Goal: Information Seeking & Learning: Learn about a topic

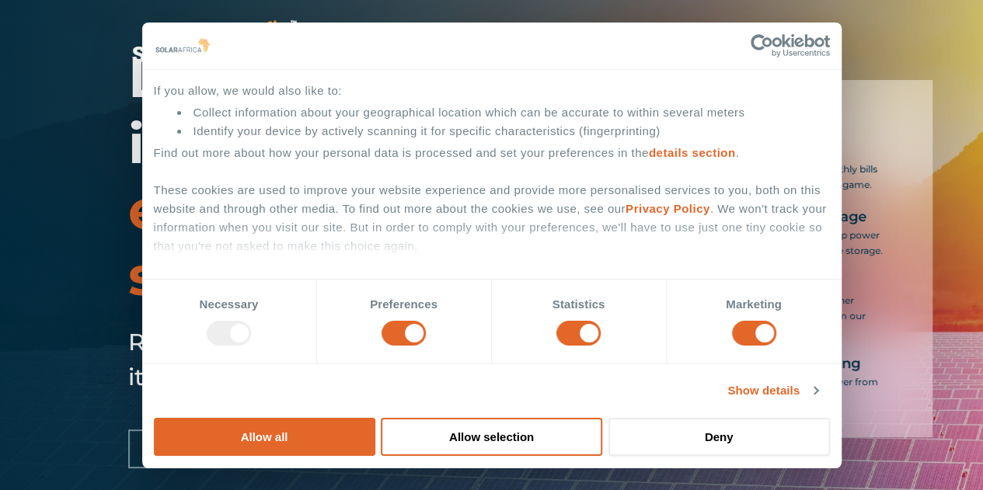
scroll to position [231, 0]
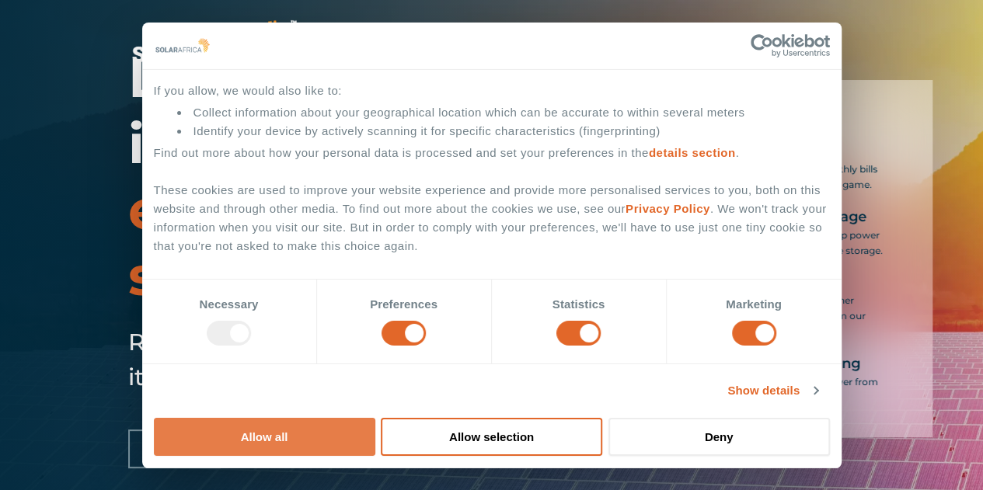
click at [375, 418] on button "Allow all" at bounding box center [264, 437] width 221 height 38
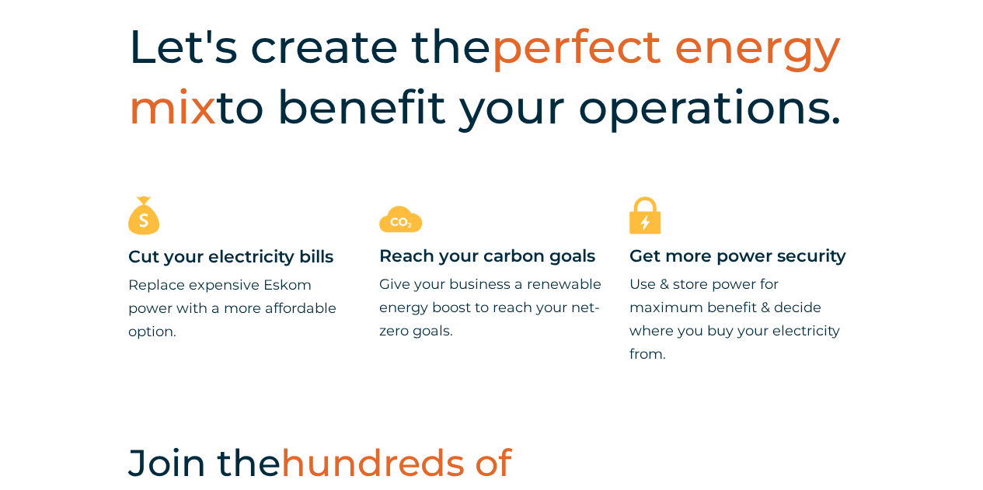
scroll to position [621, 0]
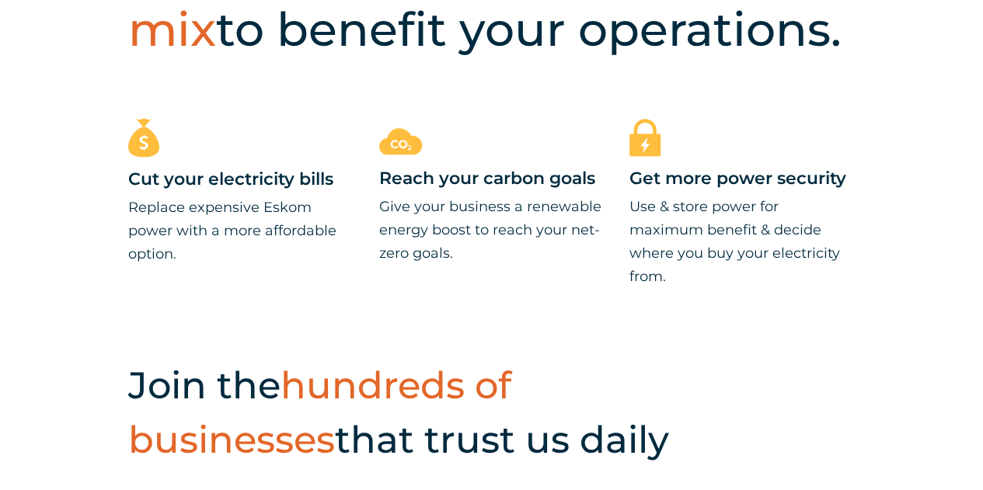
drag, startPoint x: 148, startPoint y: 181, endPoint x: 139, endPoint y: 180, distance: 8.6
click at [146, 181] on h3 "Cut your electricity bills" at bounding box center [240, 180] width 225 height 23
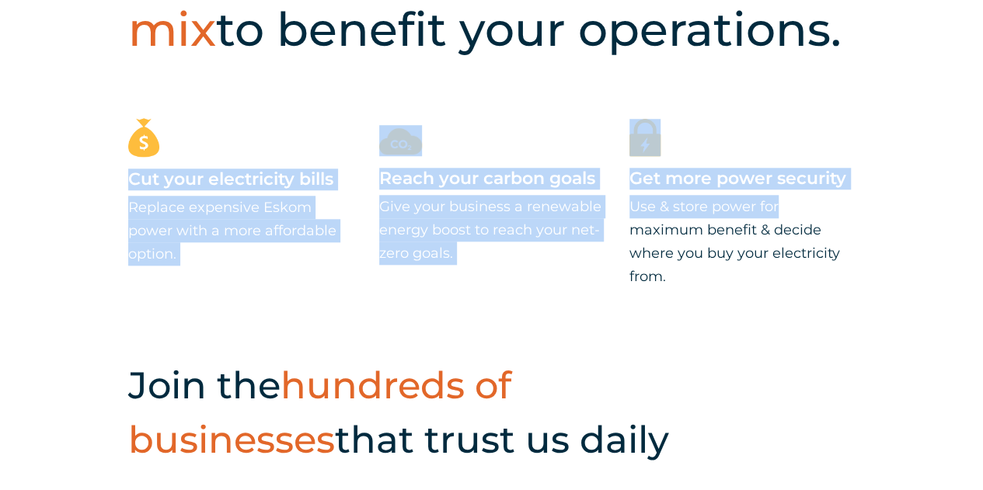
drag, startPoint x: 130, startPoint y: 178, endPoint x: 838, endPoint y: 192, distance: 707.8
click at [838, 192] on div "Cut your electricity bills Replace expensive Eskom power with a more affordable…" at bounding box center [491, 234] width 983 height 232
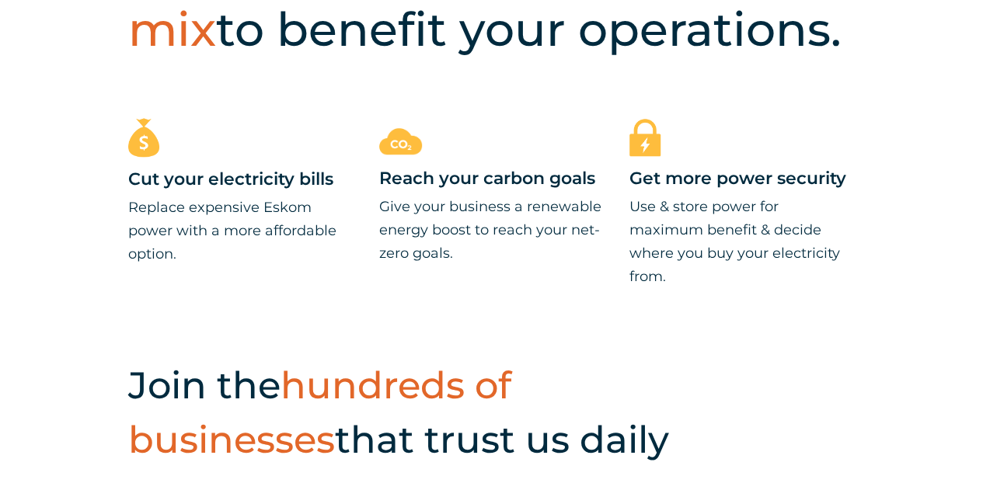
click at [746, 265] on p "Use & store power for maximum benefit & decide where you buy your electricity f…" at bounding box center [741, 241] width 225 height 93
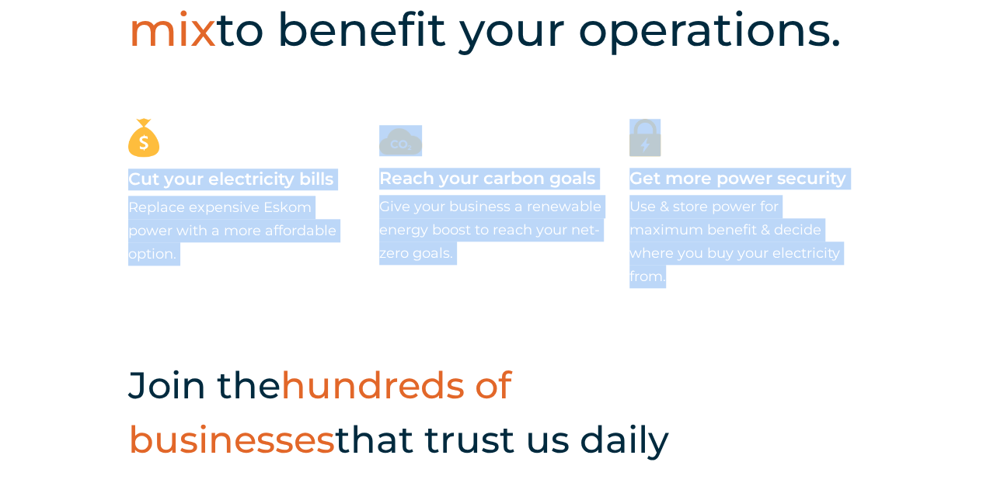
drag, startPoint x: 133, startPoint y: 182, endPoint x: 750, endPoint y: 288, distance: 626.6
click at [750, 288] on div "Cut your electricity bills Replace expensive Eskom power with a more affordable…" at bounding box center [491, 234] width 983 height 232
copy div "Cut your electricity bills Replace expensive Eskom power with a more affordable…"
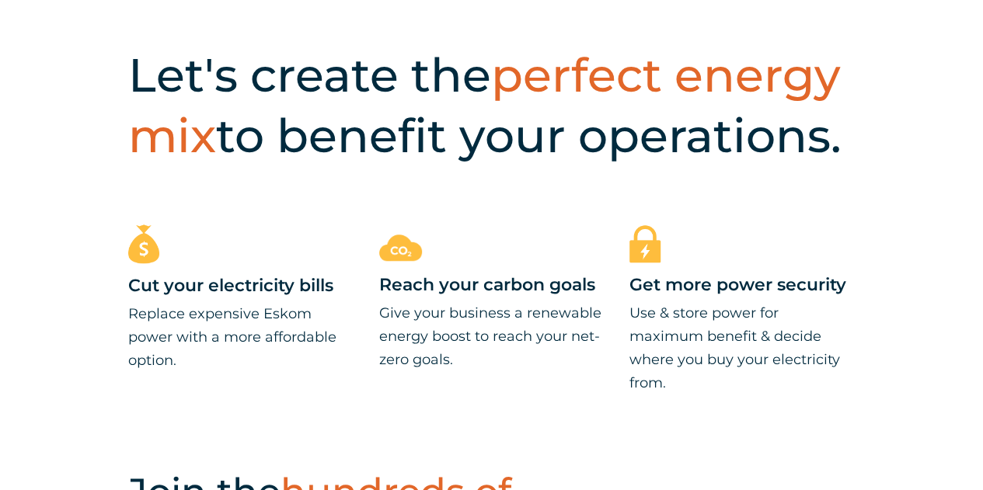
scroll to position [621, 0]
